Goal: Browse casually

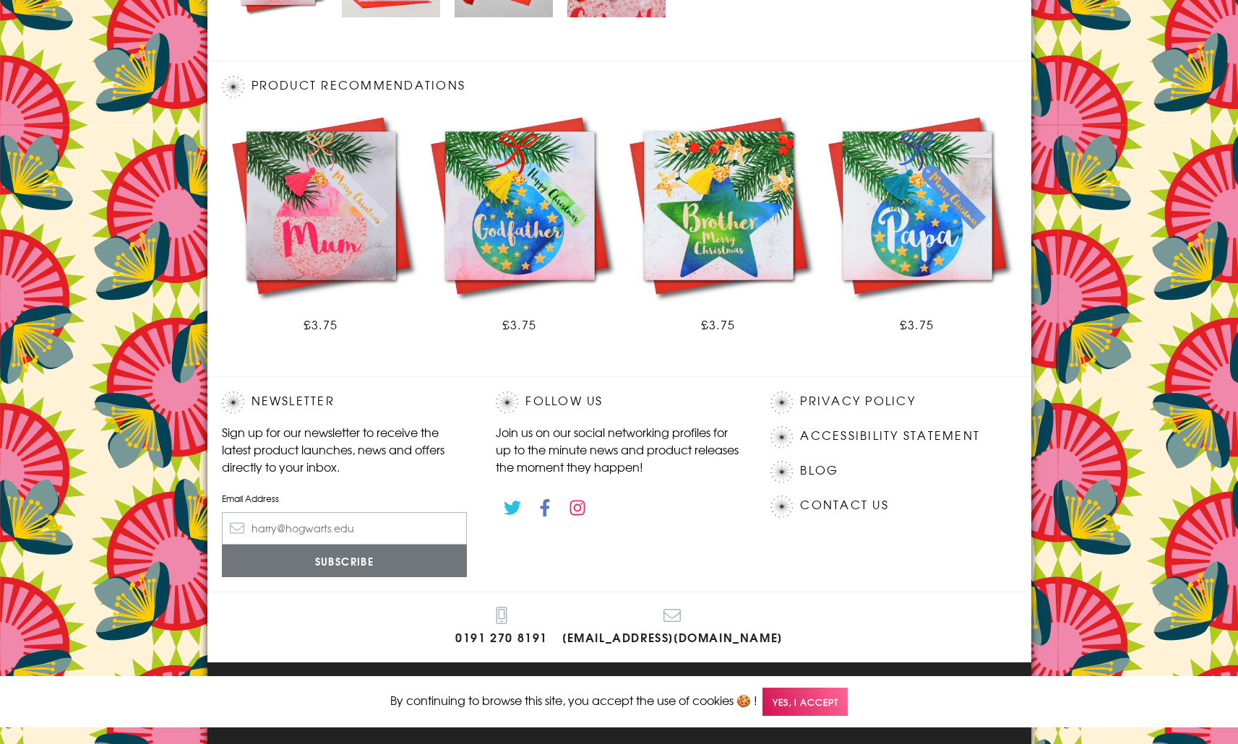
scroll to position [746, 0]
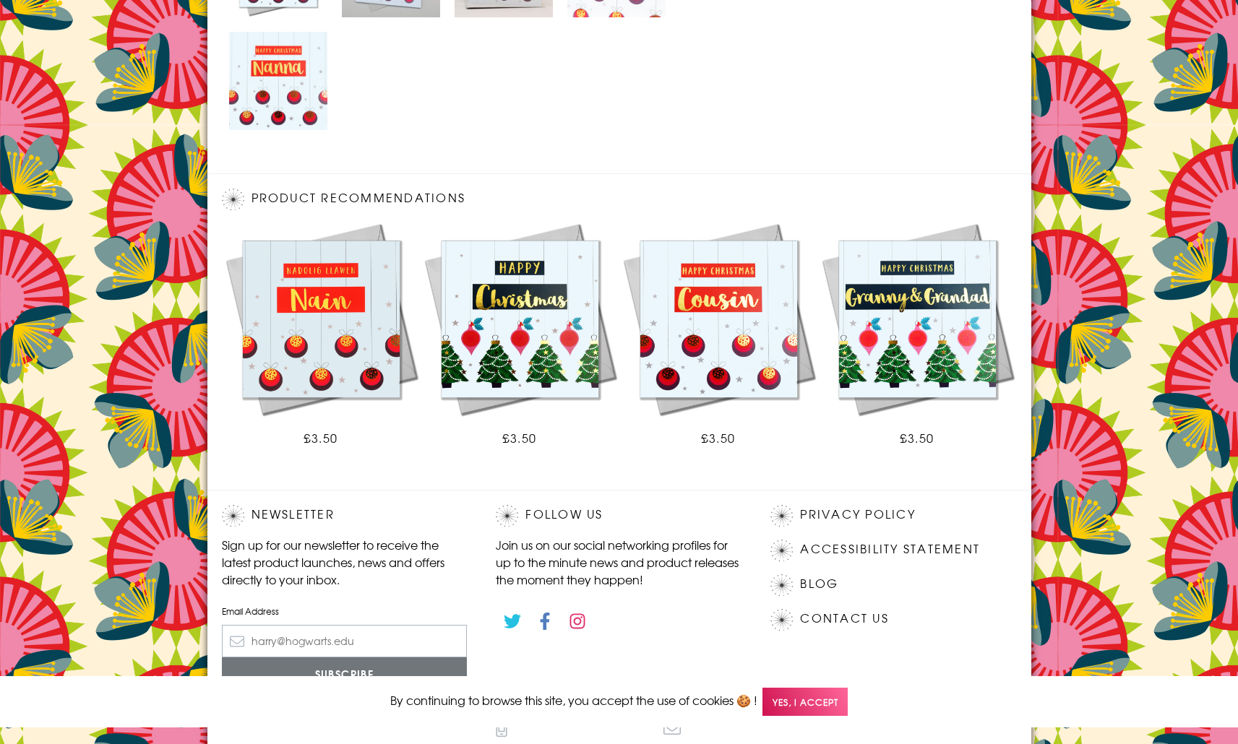
scroll to position [860, 0]
